Goal: Task Accomplishment & Management: Use online tool/utility

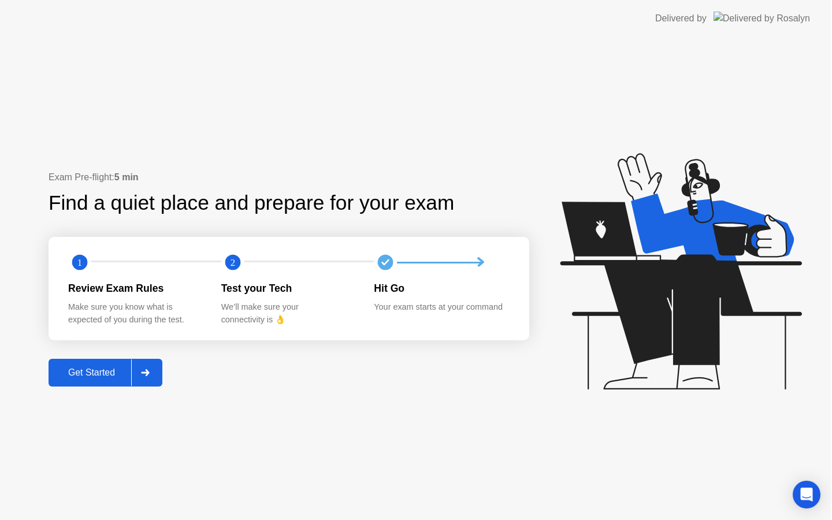
click at [705, 309] on icon at bounding box center [681, 271] width 242 height 236
click at [118, 377] on div "Get Started" at bounding box center [92, 373] width 79 height 10
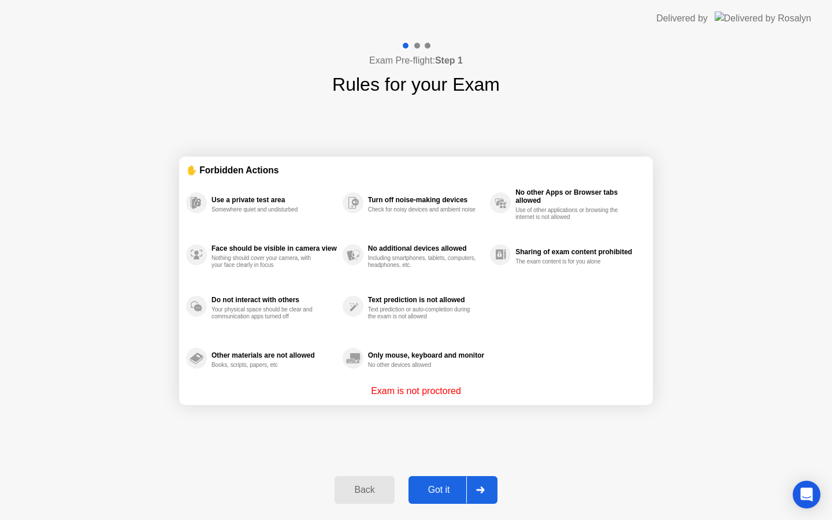
click at [445, 485] on div "Got it" at bounding box center [439, 490] width 54 height 10
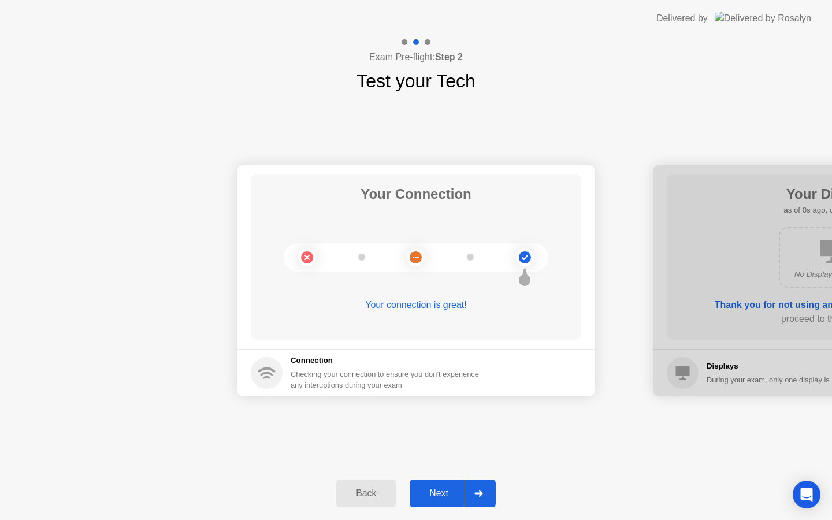
click at [451, 496] on div "Next" at bounding box center [438, 493] width 51 height 10
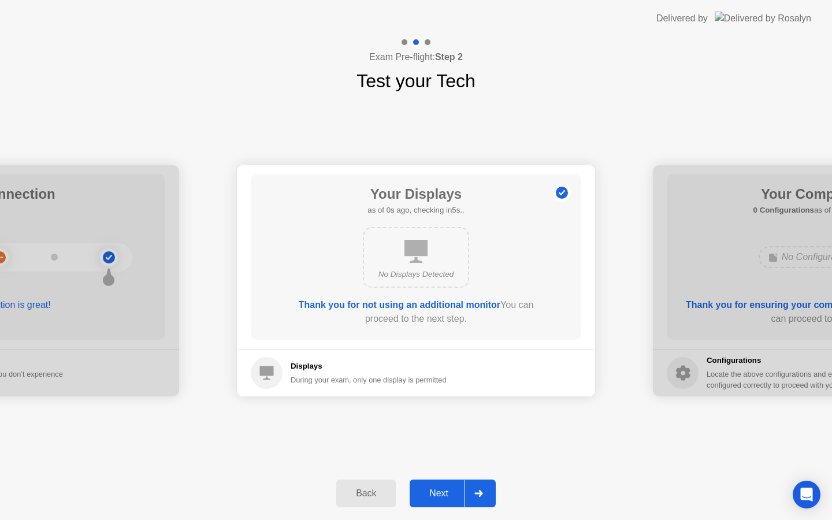
click at [451, 496] on div "Next" at bounding box center [438, 493] width 51 height 10
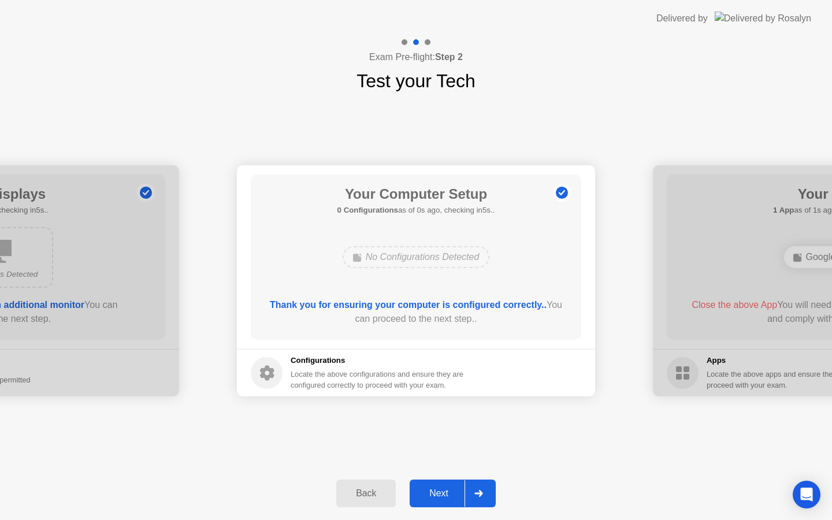
click at [451, 496] on div "Next" at bounding box center [438, 493] width 51 height 10
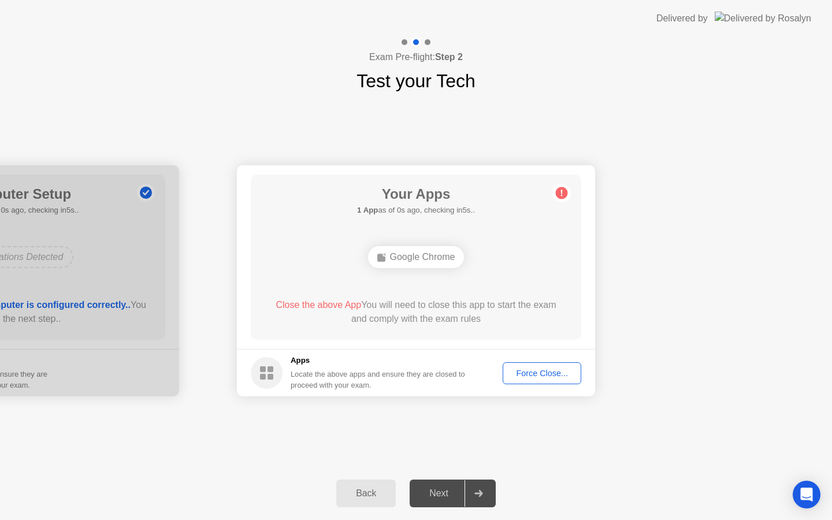
click at [451, 496] on div "Next" at bounding box center [438, 493] width 51 height 10
click at [519, 382] on button "Force Close..." at bounding box center [542, 373] width 79 height 22
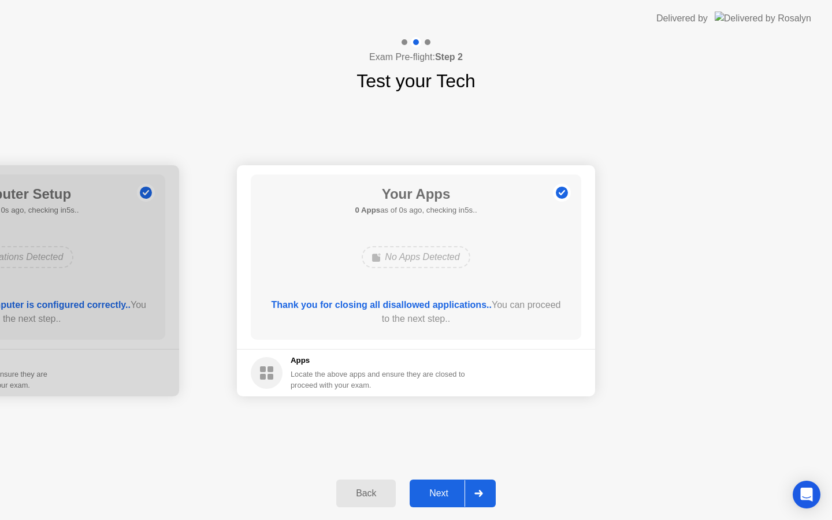
click at [457, 490] on div "Next" at bounding box center [438, 493] width 51 height 10
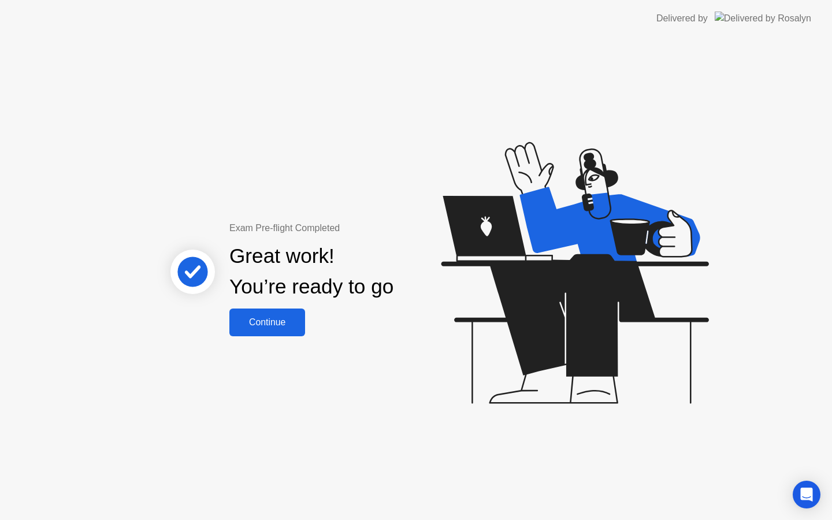
click at [243, 332] on button "Continue" at bounding box center [268, 323] width 76 height 28
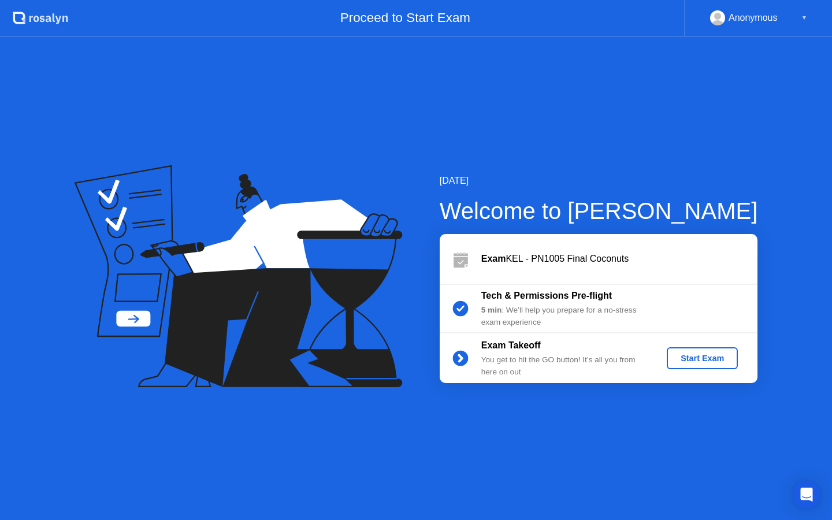
click at [702, 356] on div "Start Exam" at bounding box center [703, 358] width 62 height 9
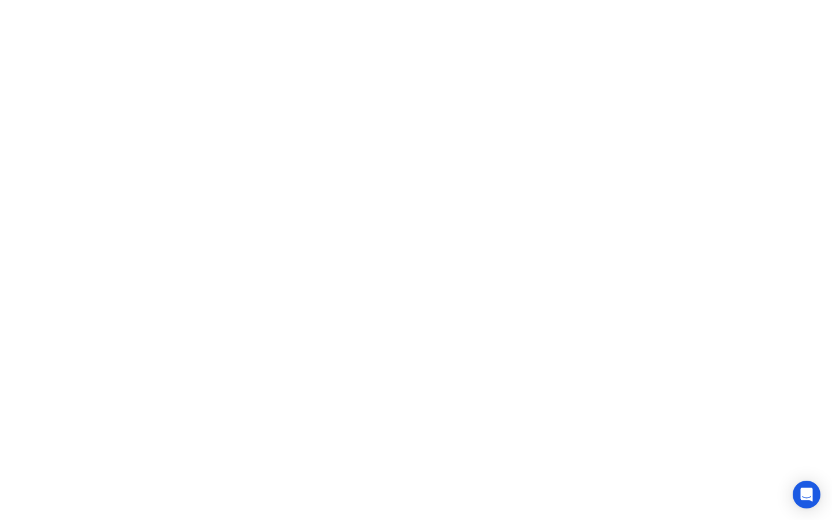
click iframe
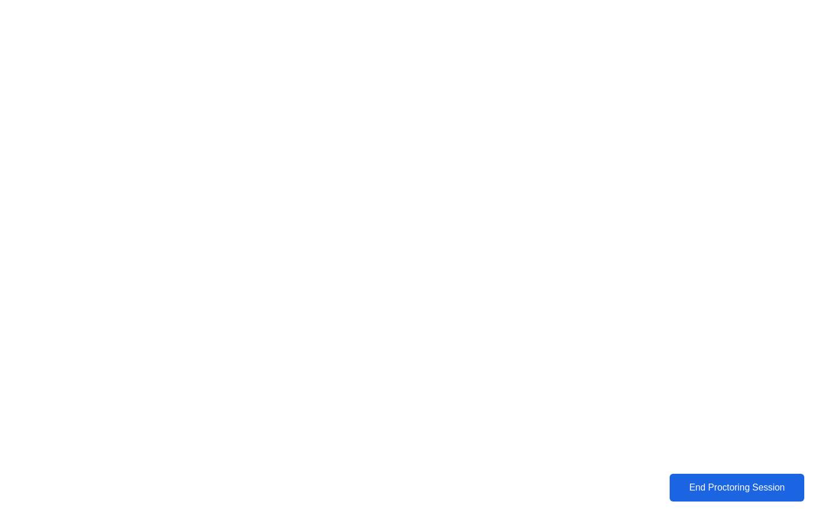
click at [687, 486] on div "End Proctoring Session" at bounding box center [737, 488] width 133 height 11
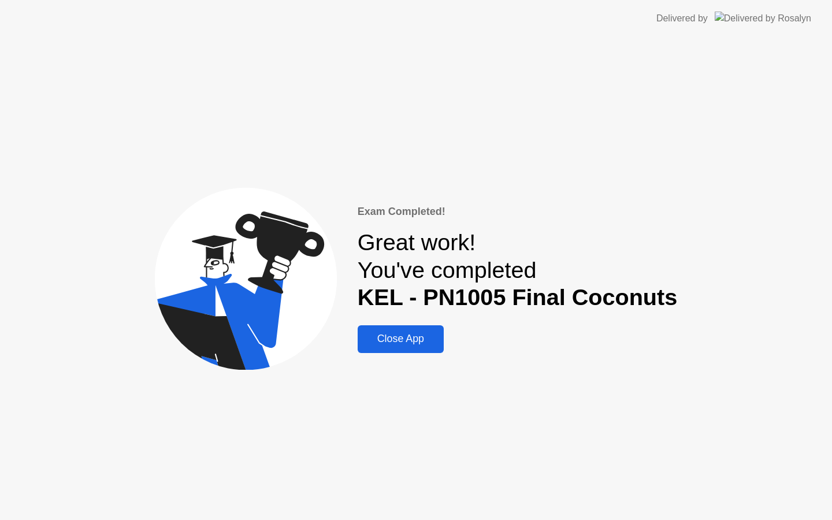
click at [420, 333] on div "Close App" at bounding box center [400, 339] width 79 height 12
